Goal: Transaction & Acquisition: Purchase product/service

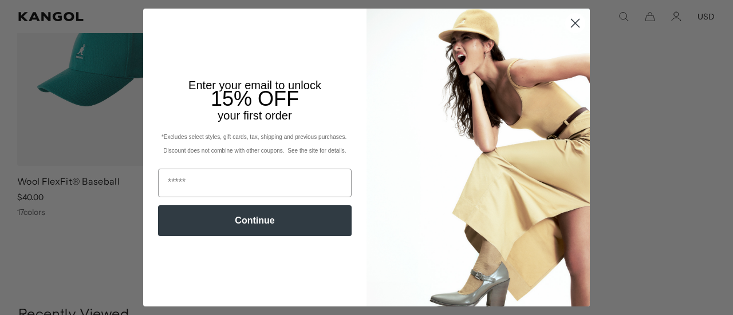
click at [575, 22] on icon "Close dialog" at bounding box center [575, 23] width 20 height 20
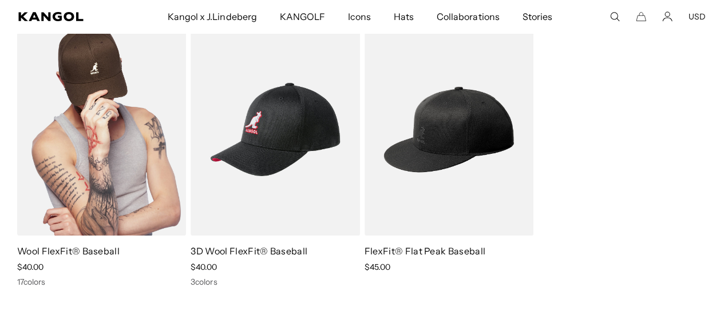
scroll to position [115, 0]
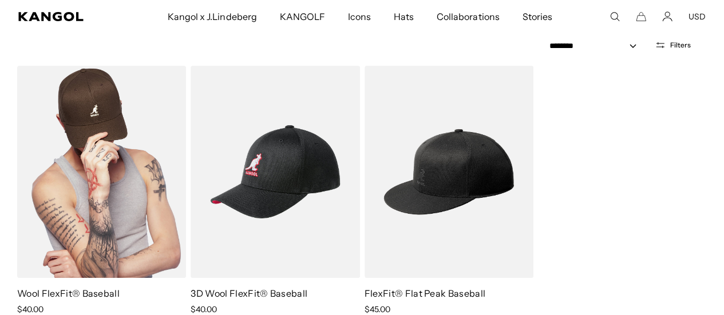
click at [109, 176] on img at bounding box center [101, 172] width 169 height 212
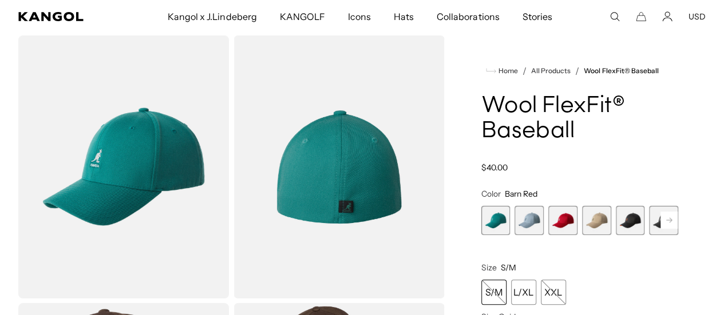
scroll to position [57, 0]
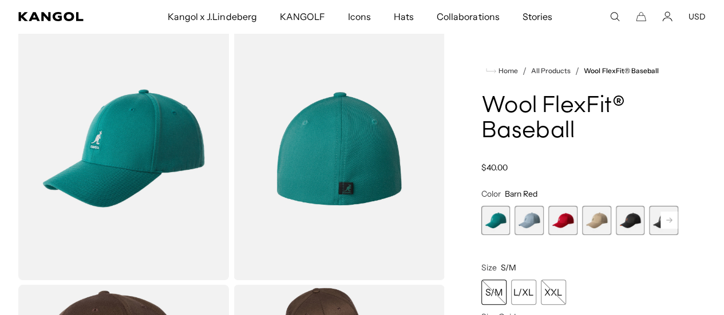
click at [661, 229] on rect at bounding box center [669, 220] width 17 height 17
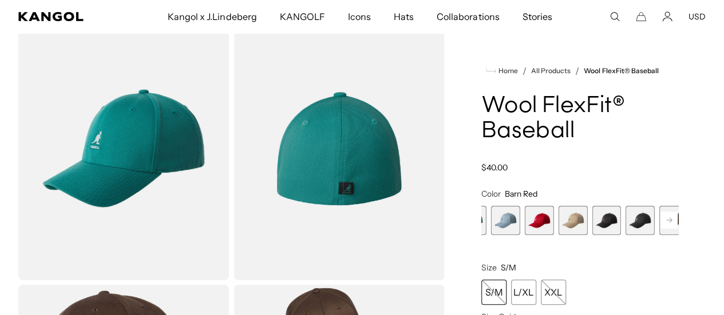
scroll to position [0, 236]
click at [666, 223] on icon at bounding box center [669, 220] width 6 height 5
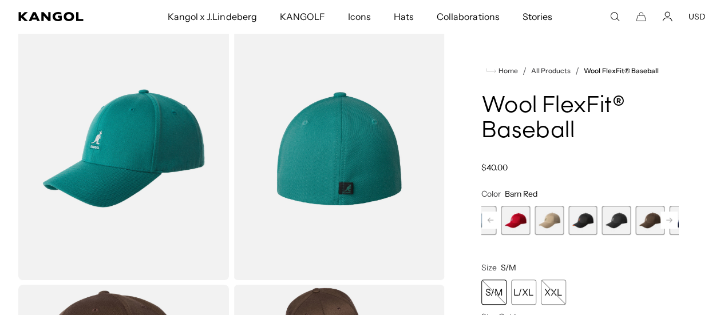
click at [666, 223] on icon at bounding box center [669, 220] width 6 height 5
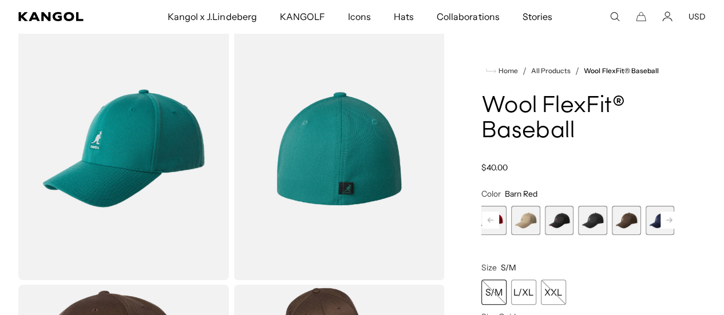
click at [661, 229] on rect at bounding box center [669, 220] width 17 height 17
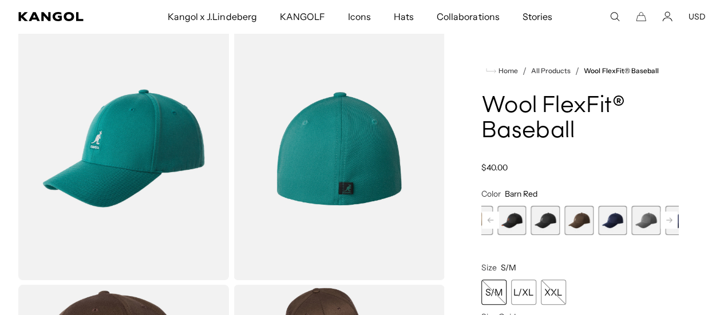
click at [661, 229] on rect at bounding box center [669, 220] width 17 height 17
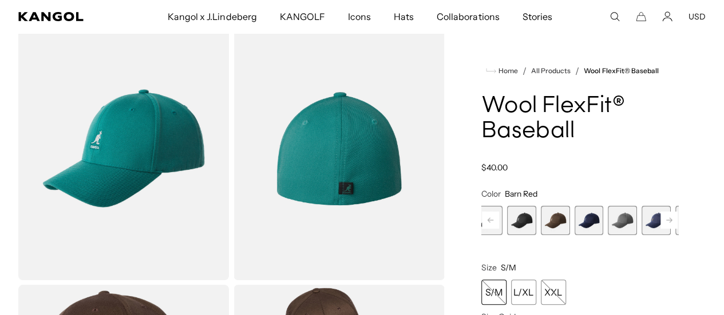
click at [661, 229] on rect at bounding box center [669, 220] width 17 height 17
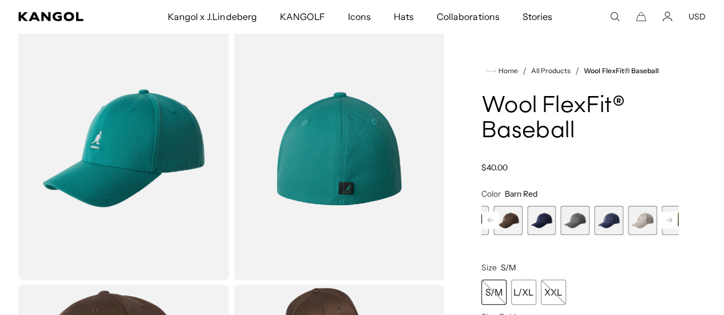
click at [661, 229] on rect at bounding box center [669, 220] width 17 height 17
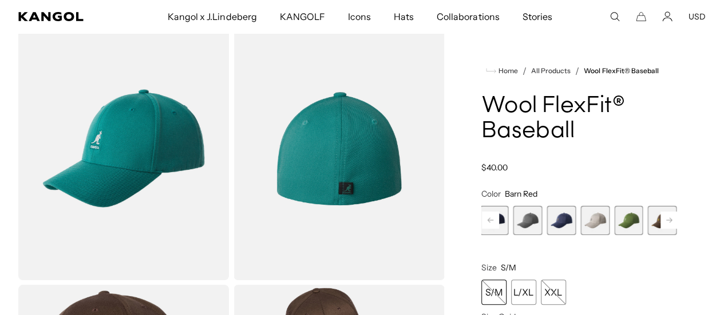
click at [681, 235] on span "14 of 17" at bounding box center [695, 220] width 29 height 29
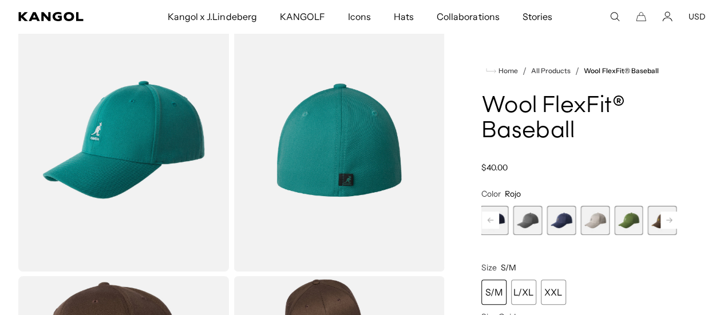
scroll to position [57, 0]
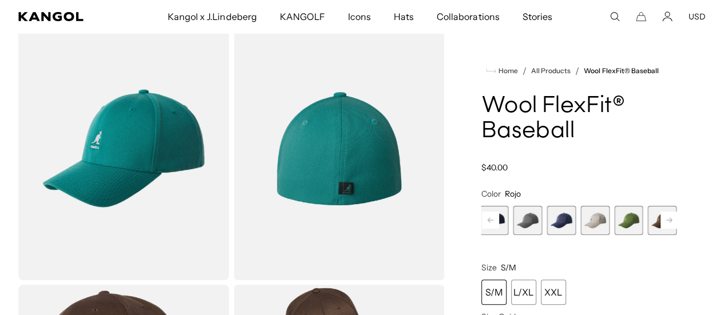
click at [661, 229] on rect at bounding box center [669, 220] width 17 height 17
click at [641, 232] on div "Previous Next Fanfare Variant sold out or unavailable Heather Blue Variant sold…" at bounding box center [580, 220] width 197 height 29
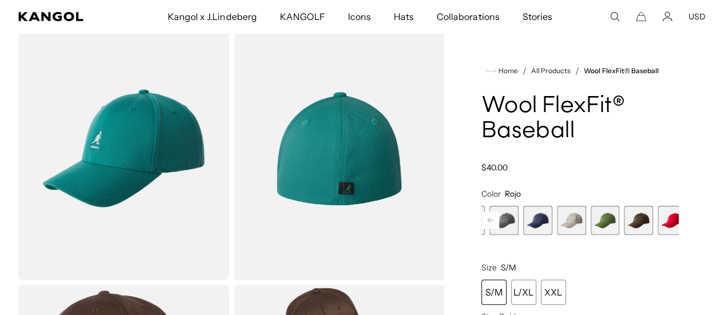
scroll to position [0, 236]
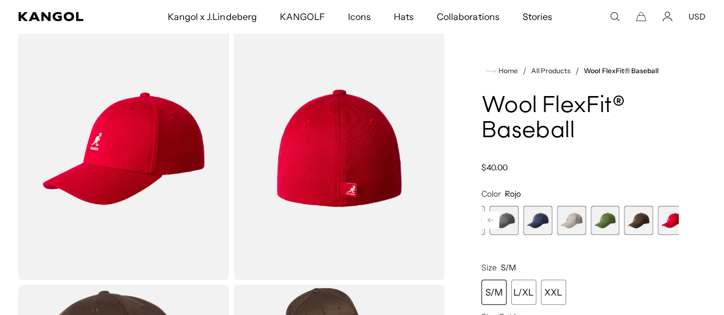
click at [658, 235] on span "14 of 17" at bounding box center [672, 220] width 29 height 29
click at [494, 223] on icon at bounding box center [491, 220] width 6 height 5
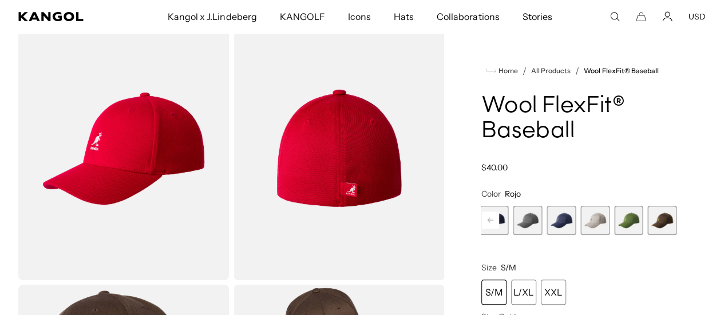
drag, startPoint x: 519, startPoint y: 238, endPoint x: 490, endPoint y: 1, distance: 238.3
click at [494, 223] on icon at bounding box center [491, 220] width 6 height 5
click at [681, 235] on span "14 of 17" at bounding box center [695, 220] width 29 height 29
click at [678, 235] on span "14 of 17" at bounding box center [692, 220] width 29 height 29
click at [681, 235] on span "14 of 17" at bounding box center [695, 220] width 29 height 29
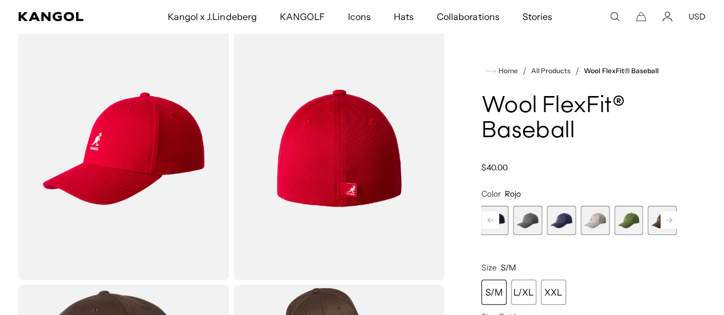
scroll to position [0, 236]
click at [499, 229] on rect at bounding box center [490, 220] width 17 height 17
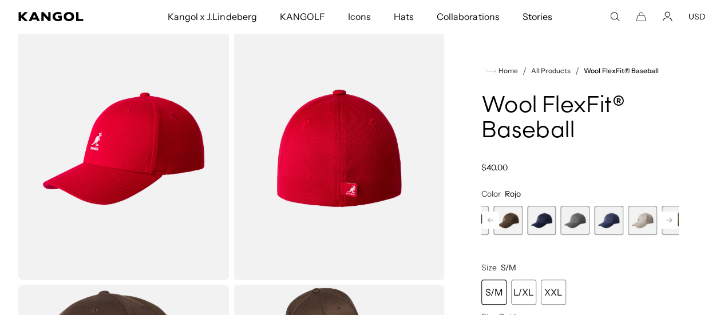
click at [499, 229] on rect at bounding box center [490, 220] width 17 height 17
click at [494, 223] on icon at bounding box center [491, 220] width 6 height 5
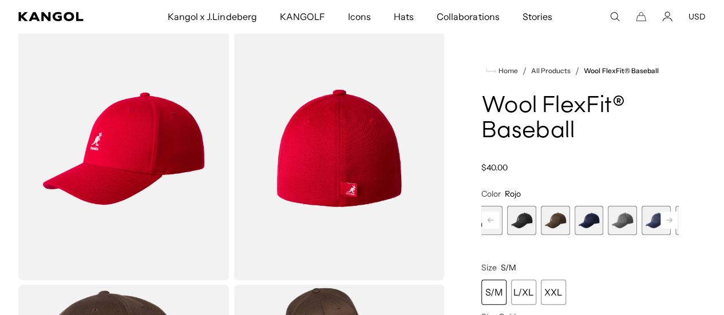
click at [494, 223] on icon at bounding box center [491, 220] width 6 height 5
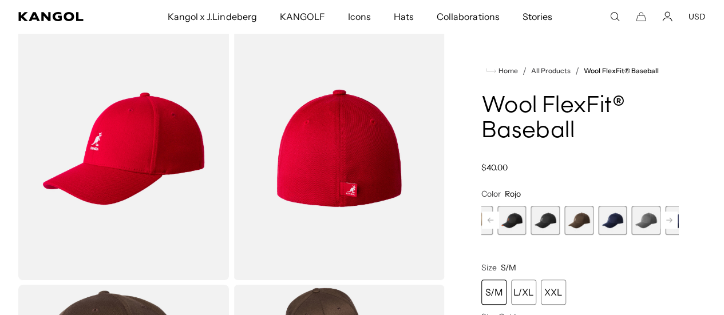
click at [499, 229] on rect at bounding box center [490, 220] width 17 height 17
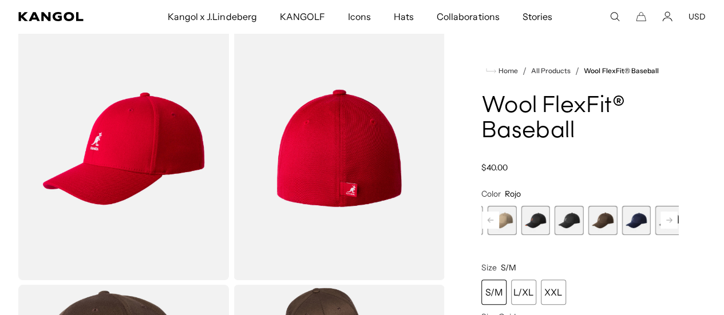
scroll to position [0, 0]
click at [499, 229] on rect at bounding box center [490, 220] width 17 height 17
click at [541, 235] on span "3 of 17" at bounding box center [539, 220] width 29 height 29
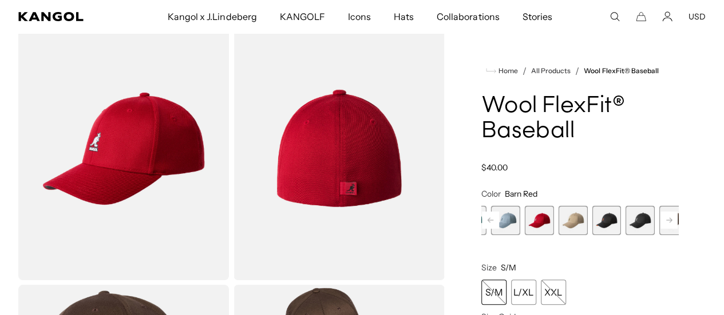
click at [102, 144] on img "Gallery Viewer" at bounding box center [123, 148] width 211 height 263
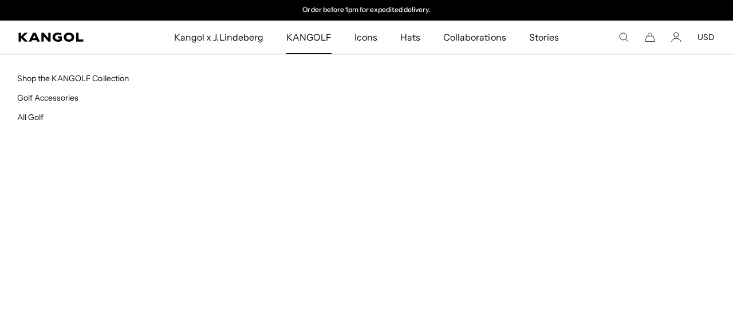
type input "**********"
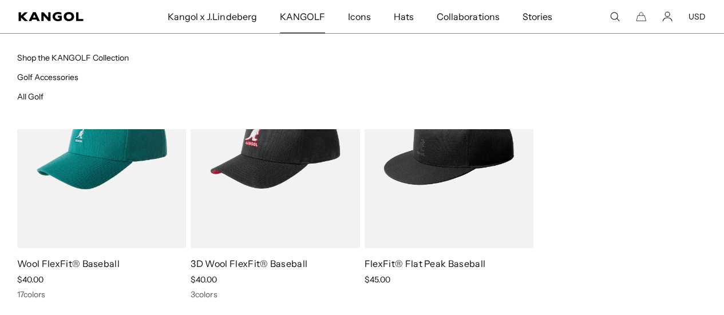
scroll to position [146, 0]
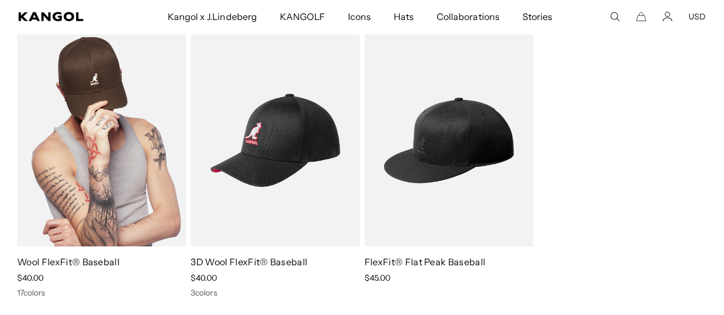
click at [45, 178] on img at bounding box center [101, 140] width 169 height 212
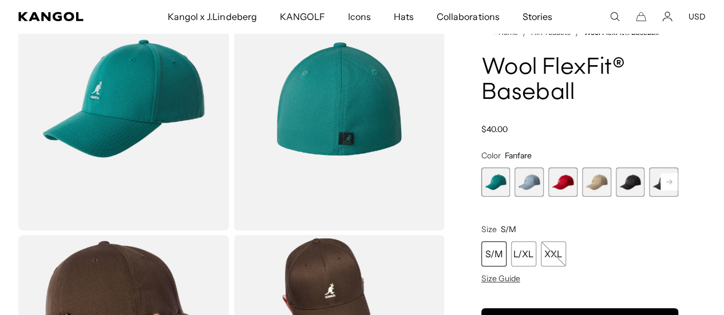
click at [571, 188] on span "3 of 17" at bounding box center [563, 182] width 29 height 29
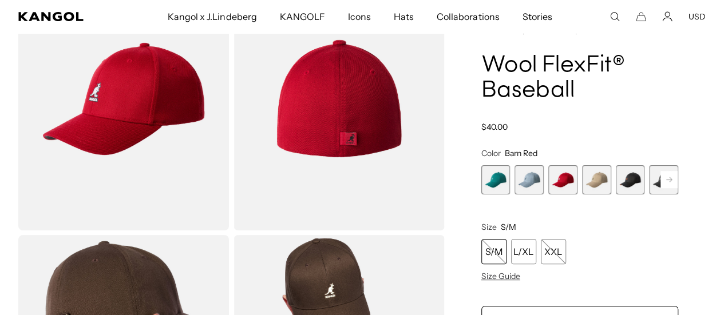
scroll to position [0, 236]
drag, startPoint x: 536, startPoint y: 163, endPoint x: 566, endPoint y: 162, distance: 30.4
click at [538, 159] on span "Barn Red" at bounding box center [521, 153] width 33 height 10
click at [484, 172] on div "Home / All Products / Wool FlexFit® Baseball Wool FlexFit® Baseball Regular pri…" at bounding box center [580, 233] width 252 height 532
drag, startPoint x: 535, startPoint y: 161, endPoint x: 568, endPoint y: 163, distance: 33.2
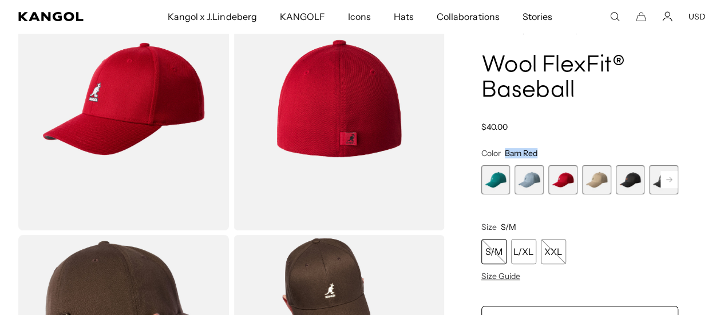
click at [538, 159] on legend "Color Barn Red" at bounding box center [510, 153] width 56 height 10
click at [479, 219] on div "Home / All Products / Wool FlexFit® Baseball Wool FlexFit® Baseball Regular pri…" at bounding box center [580, 233] width 252 height 532
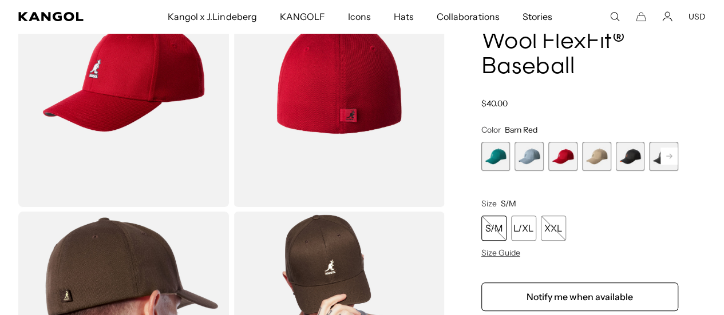
scroll to position [0, 0]
